Goal: Task Accomplishment & Management: Manage account settings

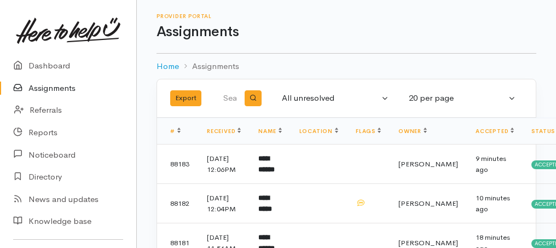
scroll to position [109, 0]
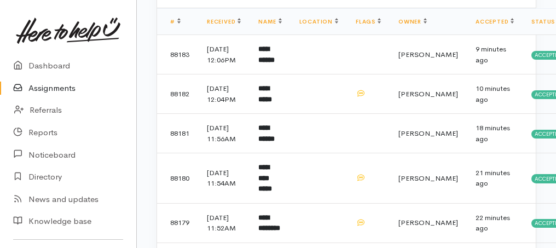
click at [60, 84] on link "Assignments" at bounding box center [68, 88] width 136 height 22
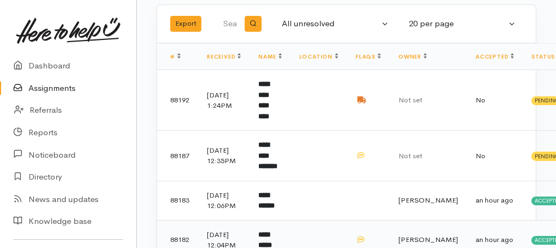
scroll to position [73, 0]
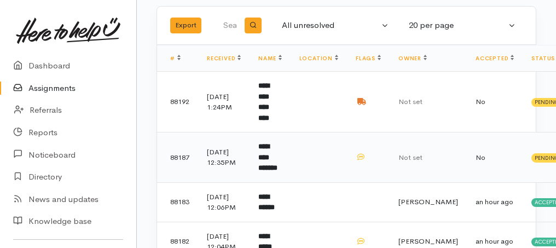
click at [264, 148] on b "**********" at bounding box center [267, 157] width 19 height 28
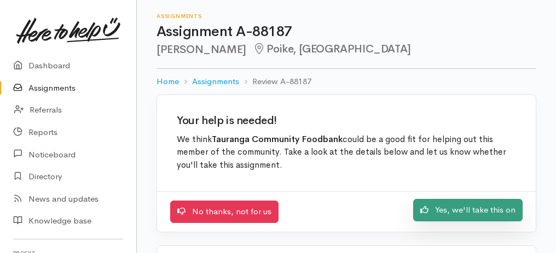
click at [455, 211] on link "Yes, we'll take this on" at bounding box center [467, 210] width 109 height 22
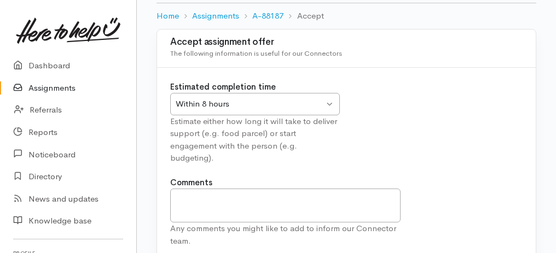
scroll to position [136, 0]
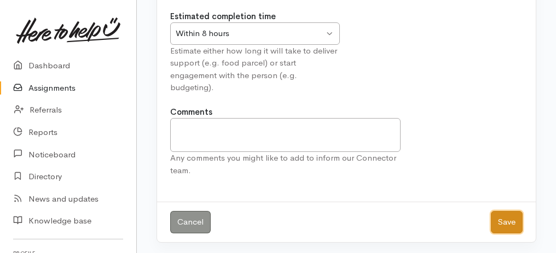
click at [505, 225] on button "Save" at bounding box center [507, 222] width 32 height 22
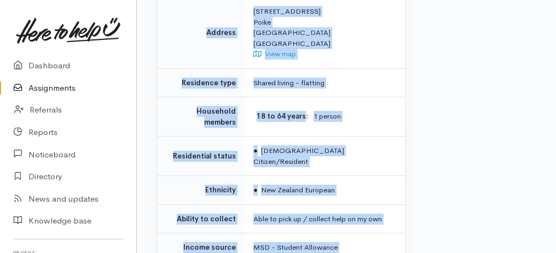
scroll to position [927, 0]
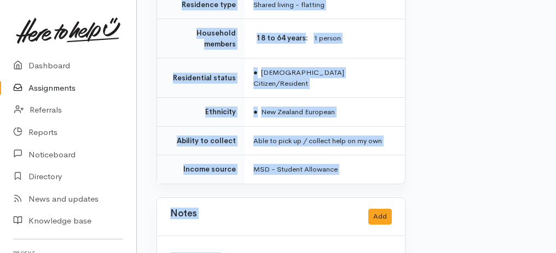
drag, startPoint x: 151, startPoint y: 73, endPoint x: 328, endPoint y: 262, distance: 259.0
copy div "Home Assignments A-88187 Take over Assignment : A-88187 This assignment is curr…"
click at [62, 90] on link "Assignments" at bounding box center [68, 88] width 136 height 22
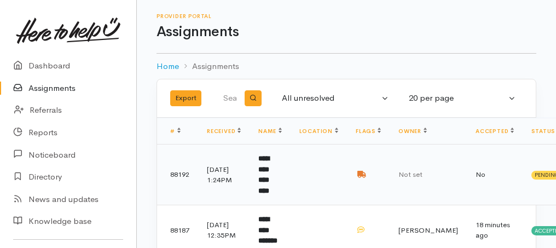
click at [269, 169] on b "**********" at bounding box center [263, 174] width 11 height 39
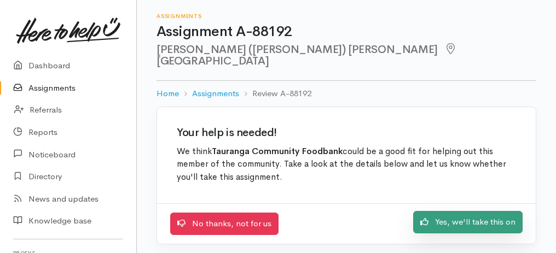
click at [440, 211] on link "Yes, we'll take this on" at bounding box center [467, 222] width 109 height 22
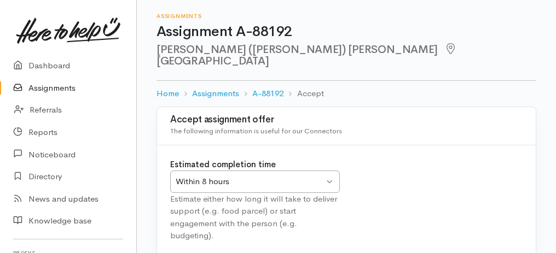
click at [331, 171] on div "Within 8 hours Within 8 hours" at bounding box center [255, 182] width 170 height 22
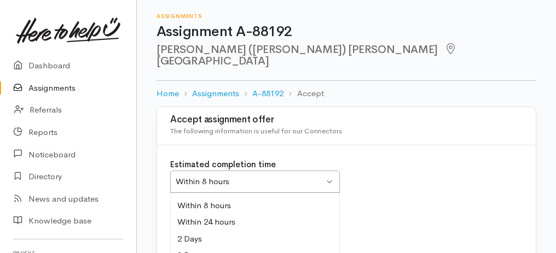
scroll to position [109, 0]
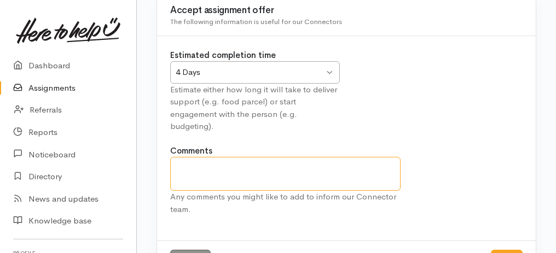
click at [200, 157] on textarea "Comments" at bounding box center [285, 174] width 230 height 34
type textarea "Can be delivered Tuesday 2nd Sept"
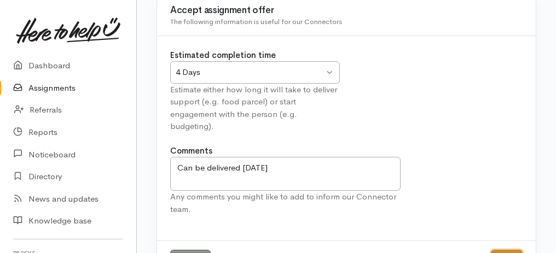
click at [57, 87] on link "Assignments" at bounding box center [68, 88] width 136 height 22
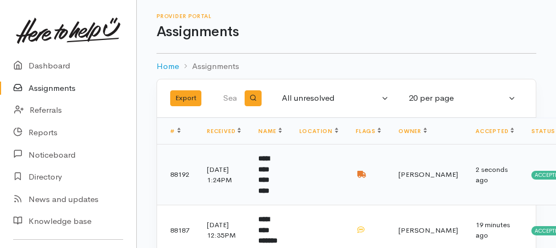
click at [269, 172] on b "**********" at bounding box center [263, 174] width 11 height 39
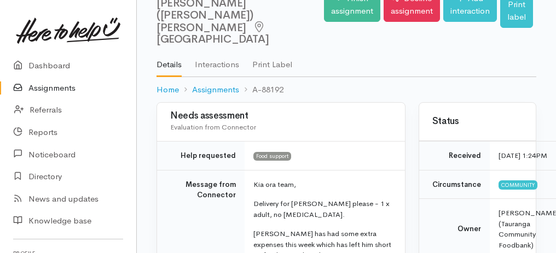
scroll to position [109, 0]
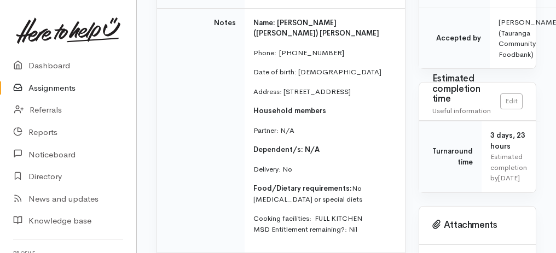
drag, startPoint x: 161, startPoint y: 38, endPoint x: 351, endPoint y: 248, distance: 283.6
click at [351, 248] on div "Needs assessment Evaluation from Connector Help requested Food support Message …" at bounding box center [280, 93] width 249 height 601
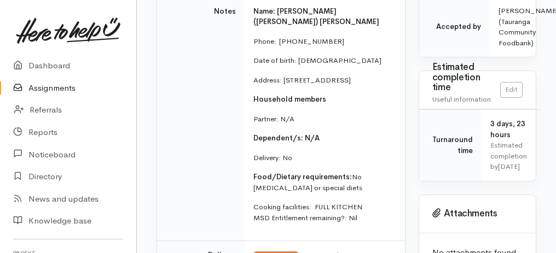
copy div "Needs assessment Evaluation from Connector Help requested Food support Message …"
click at [202, 84] on td "Notes" at bounding box center [201, 119] width 88 height 245
